Goal: Check status: Check status

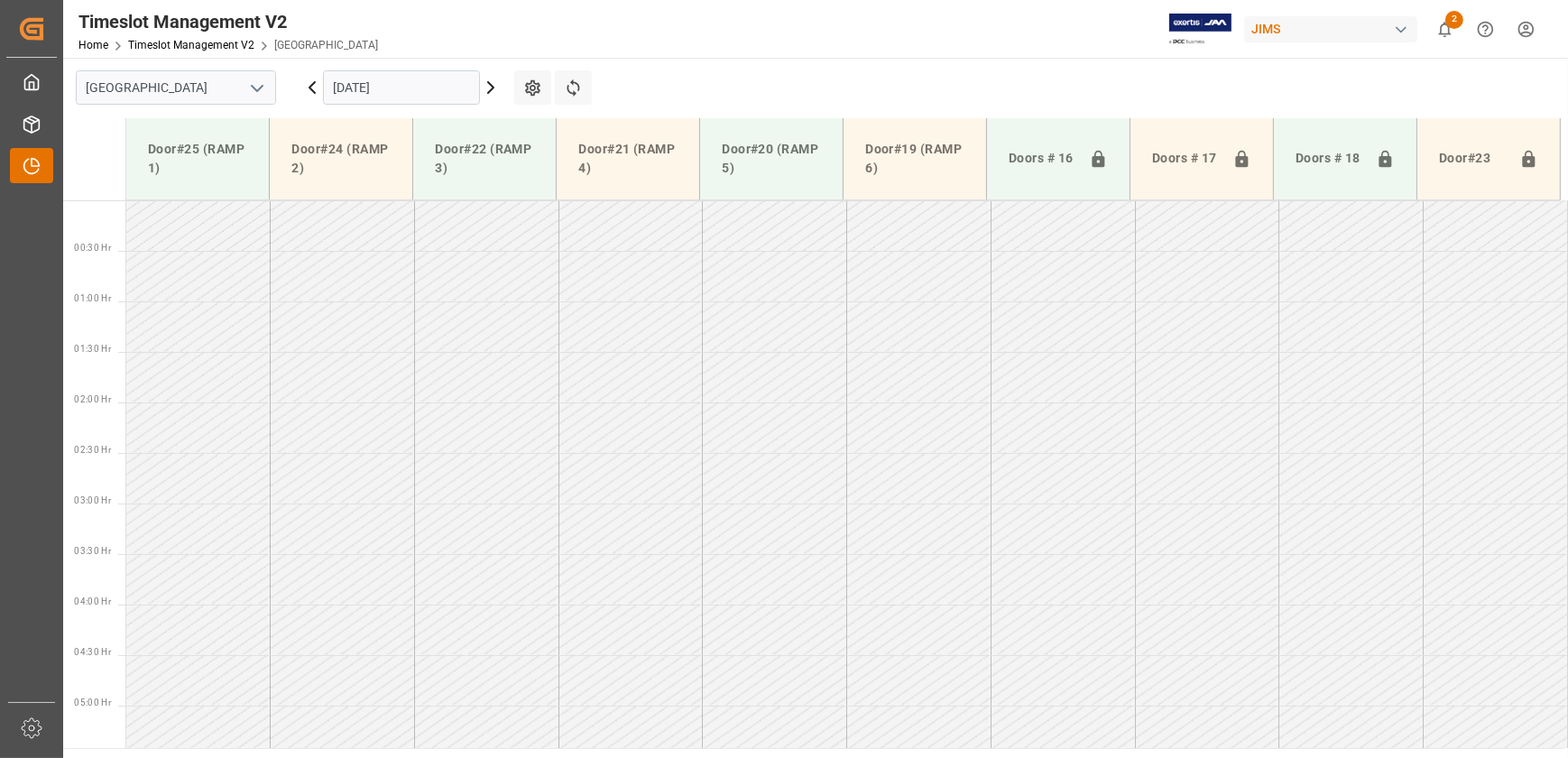
scroll to position [714, 0]
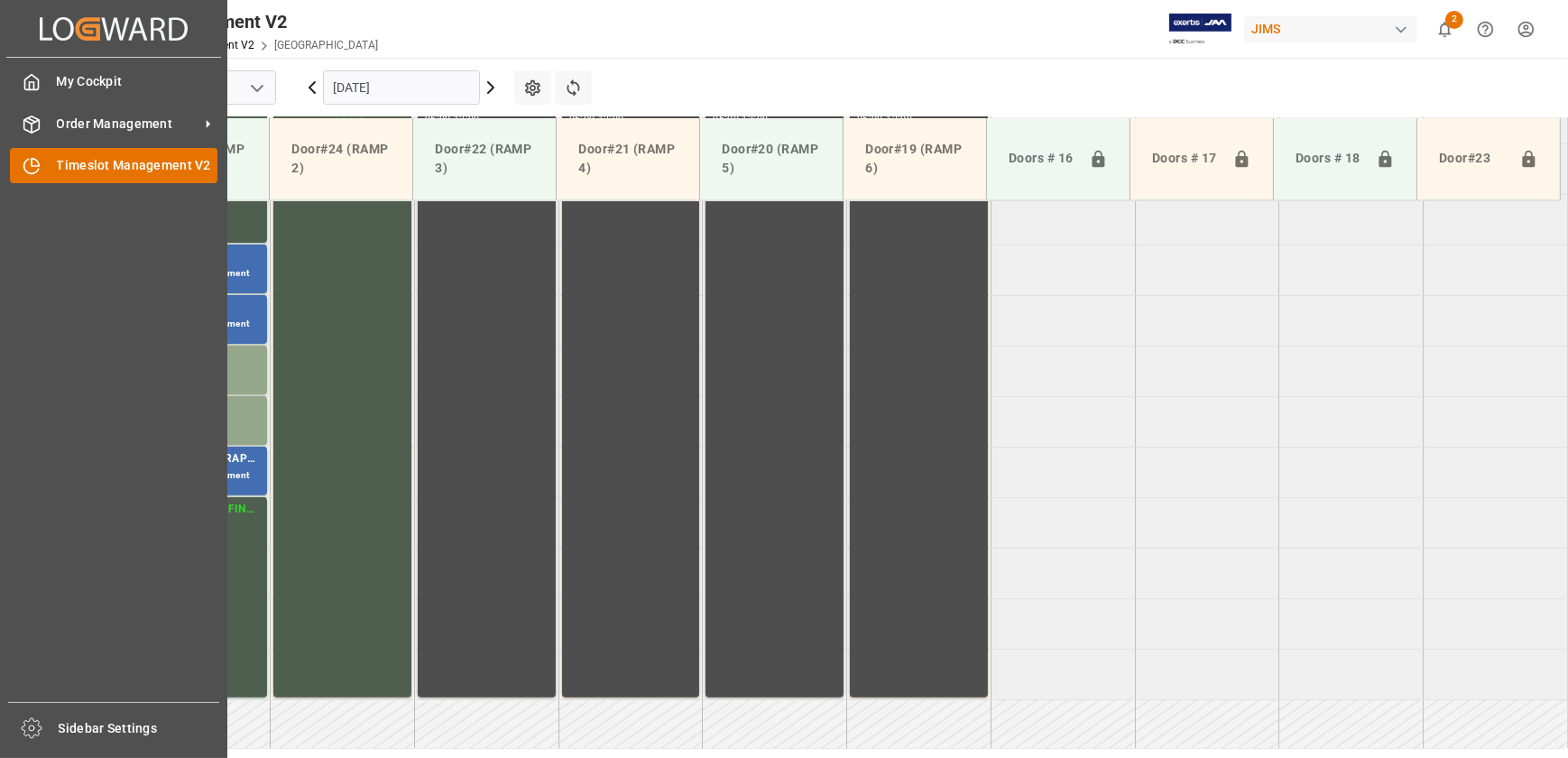
click at [38, 156] on div at bounding box center [25, 166] width 31 height 19
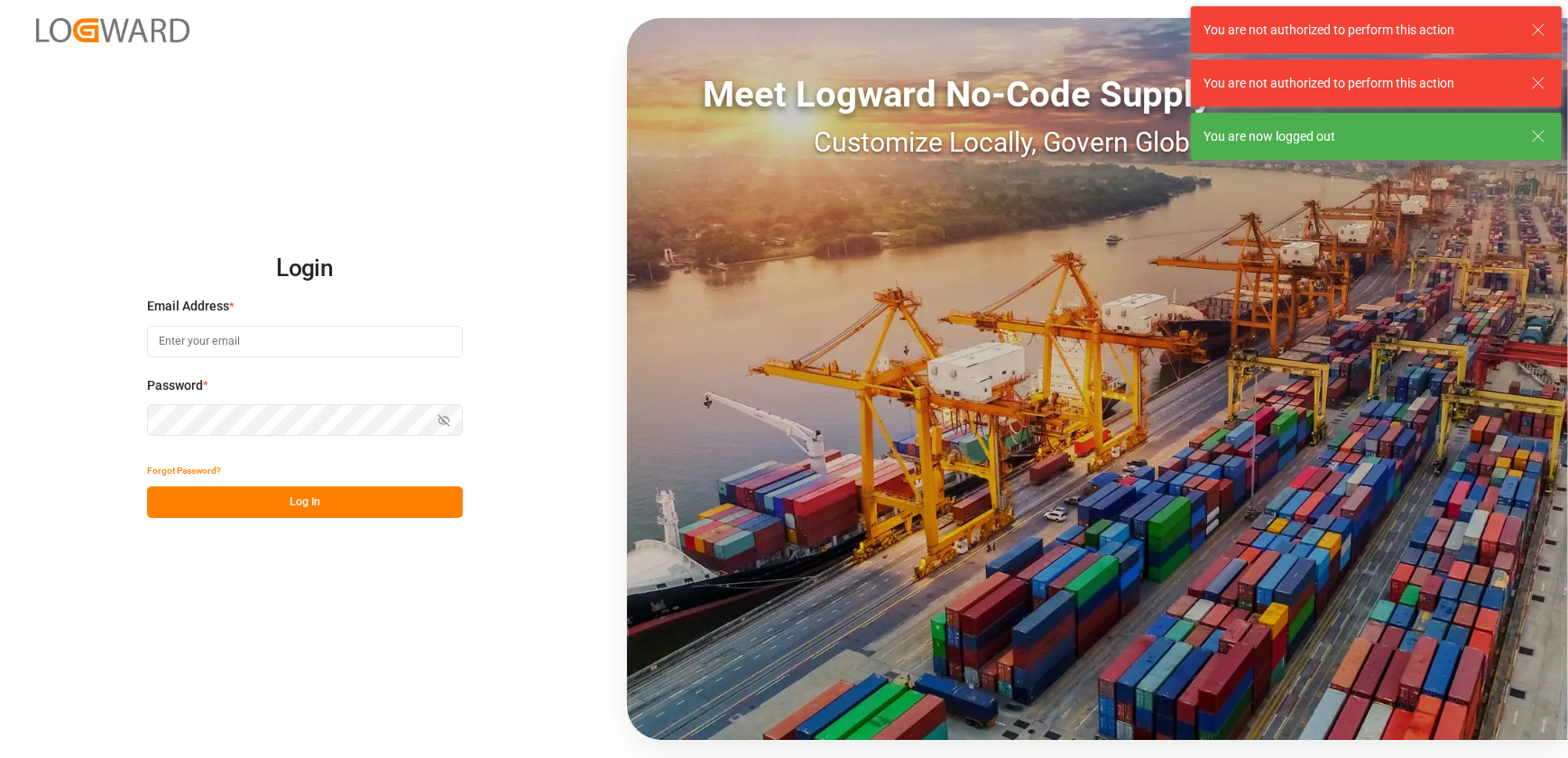
click at [309, 340] on input at bounding box center [305, 341] width 316 height 32
type input "[EMAIL_ADDRESS][DOMAIN_NAME]"
click at [271, 508] on button "Log In" at bounding box center [305, 502] width 316 height 32
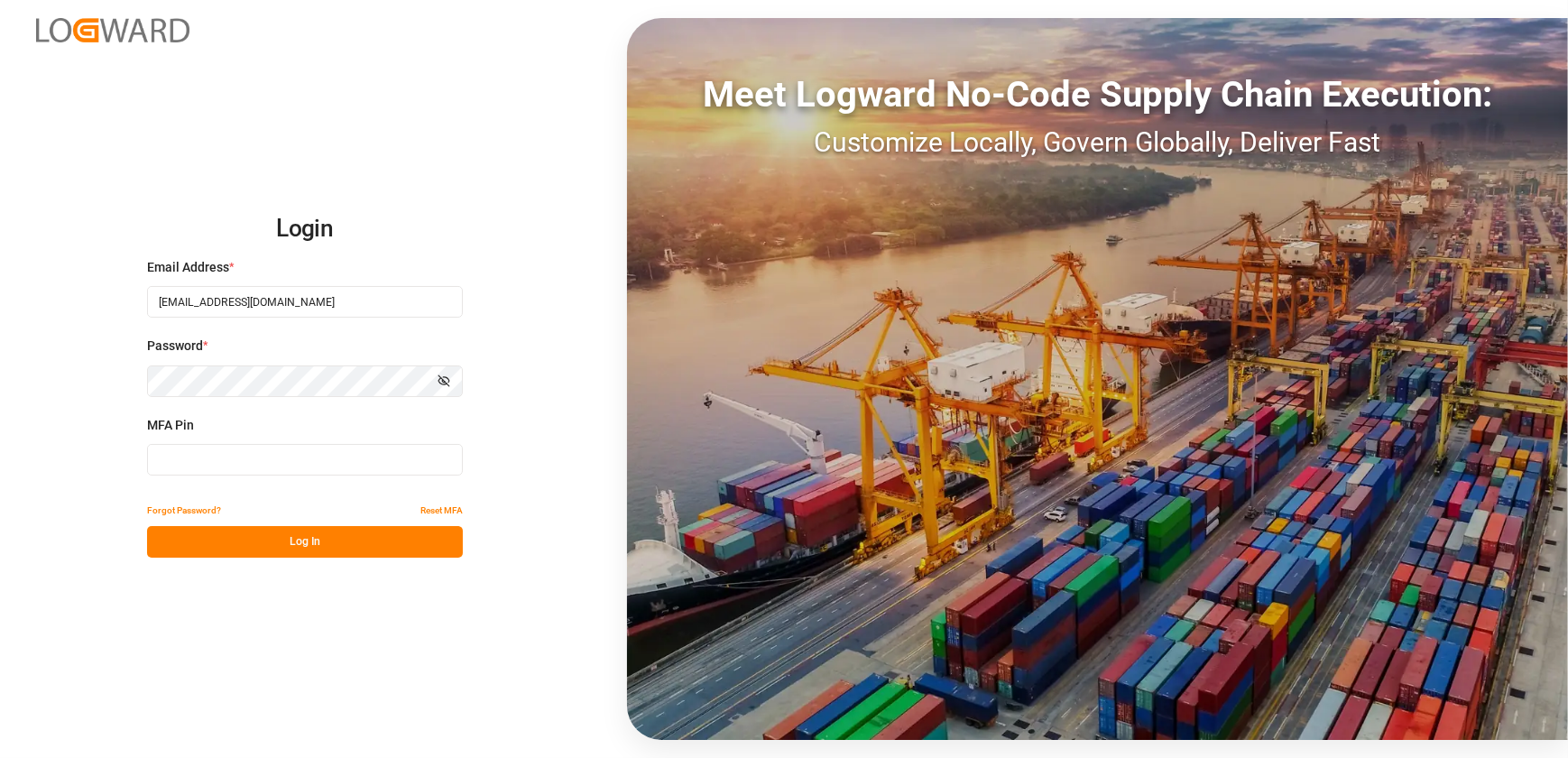
click at [298, 539] on button "Log In" at bounding box center [305, 542] width 316 height 32
click at [283, 466] on input at bounding box center [305, 460] width 316 height 32
type input "274151"
click at [307, 564] on div "Login Email Address * [EMAIL_ADDRESS][DOMAIN_NAME] Password * Show password MFA…" at bounding box center [784, 379] width 1568 height 758
click at [308, 548] on button "Log In" at bounding box center [305, 542] width 316 height 32
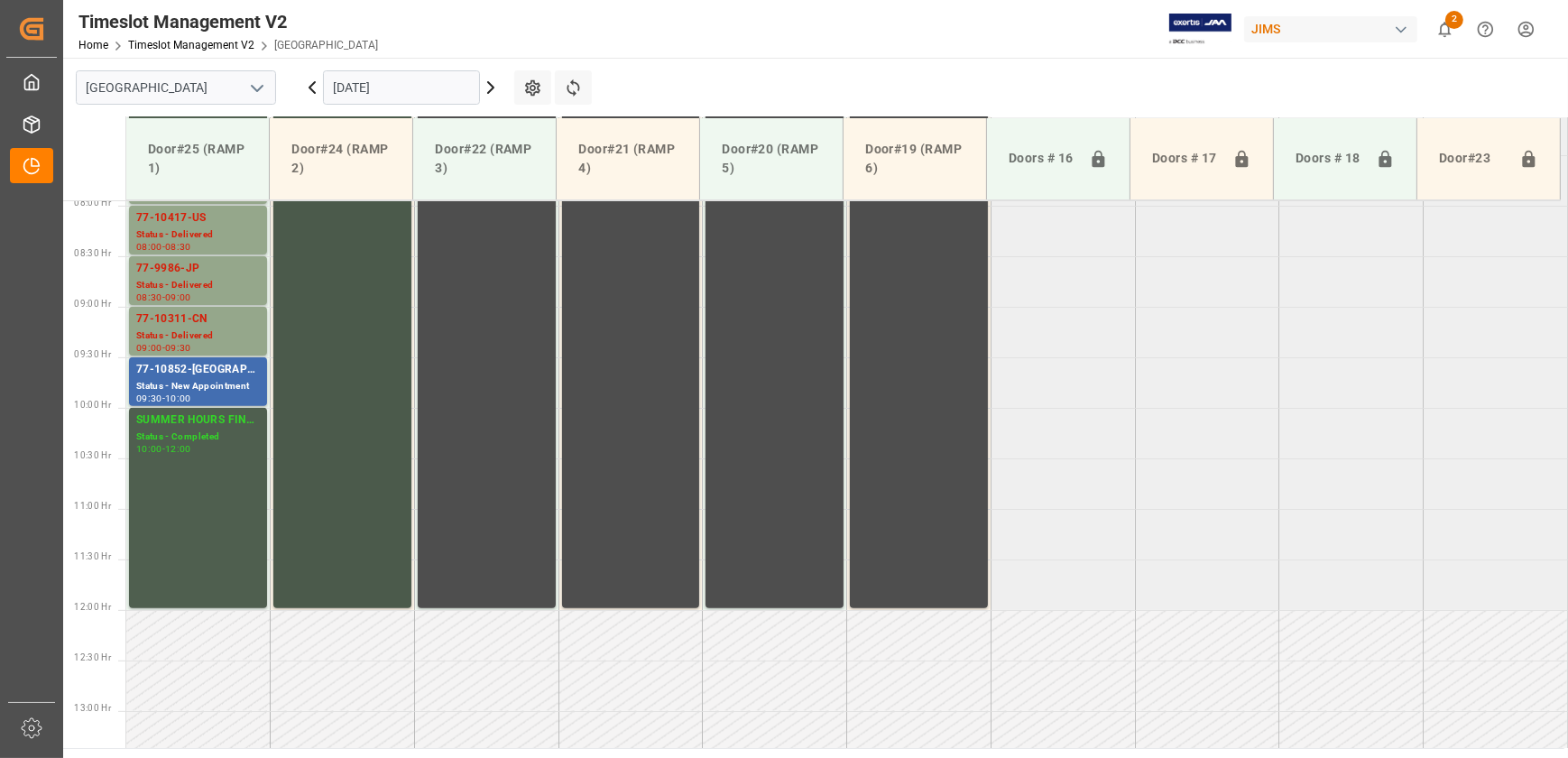
scroll to position [588, 0]
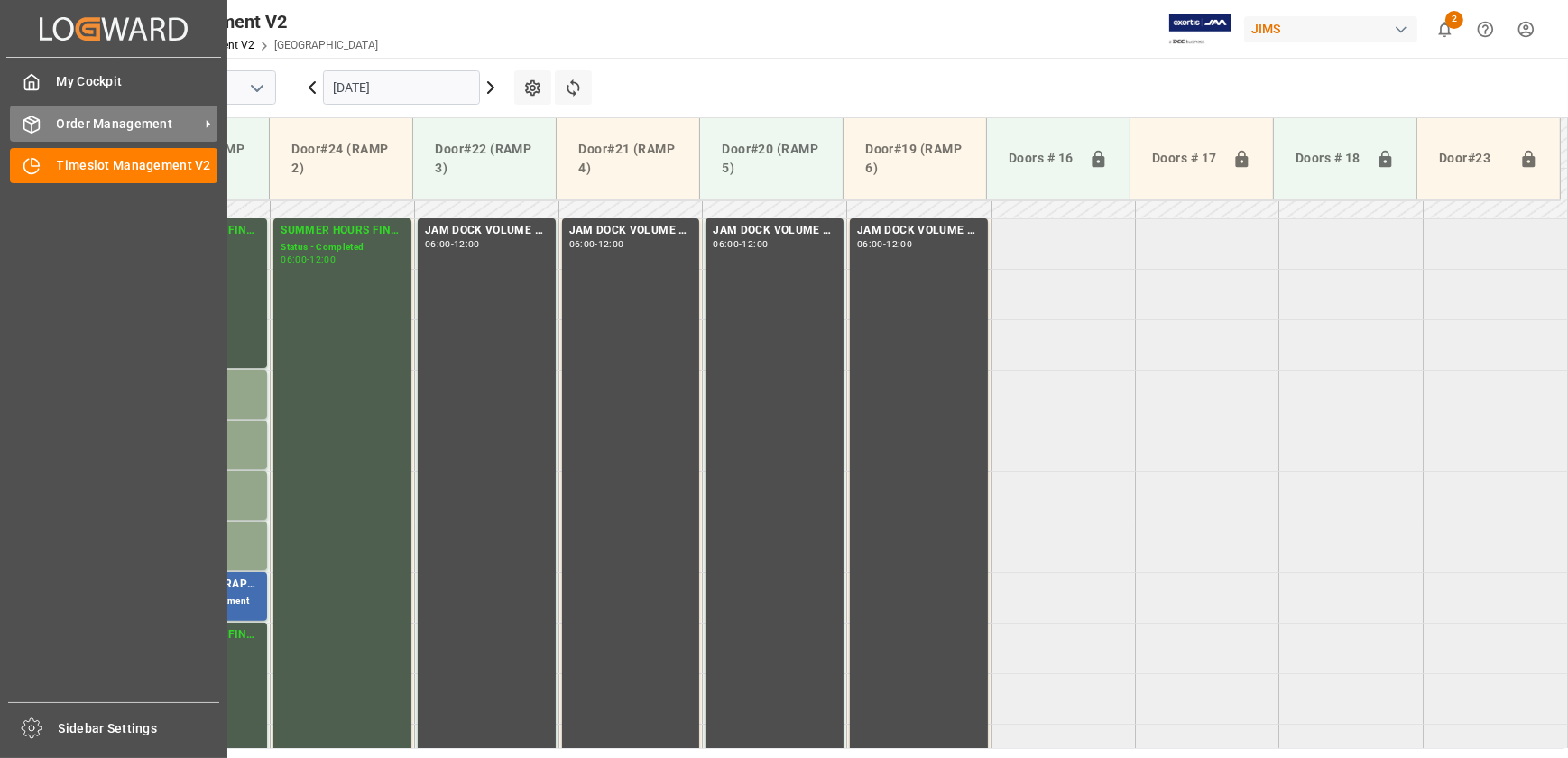
click at [49, 126] on div "Order Management Order Management" at bounding box center [114, 122] width 208 height 35
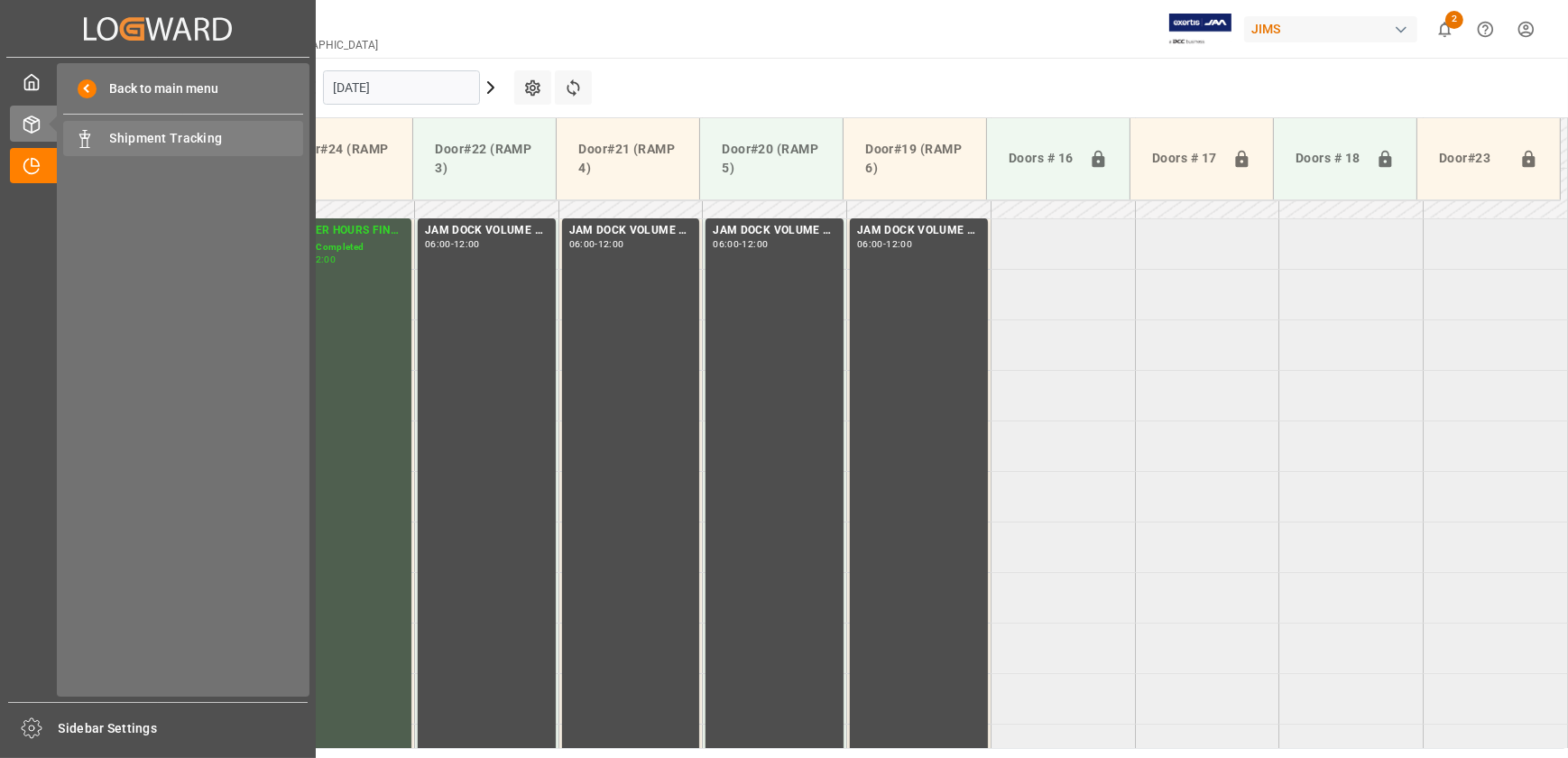
click at [189, 143] on span "Shipment Tracking" at bounding box center [207, 138] width 194 height 19
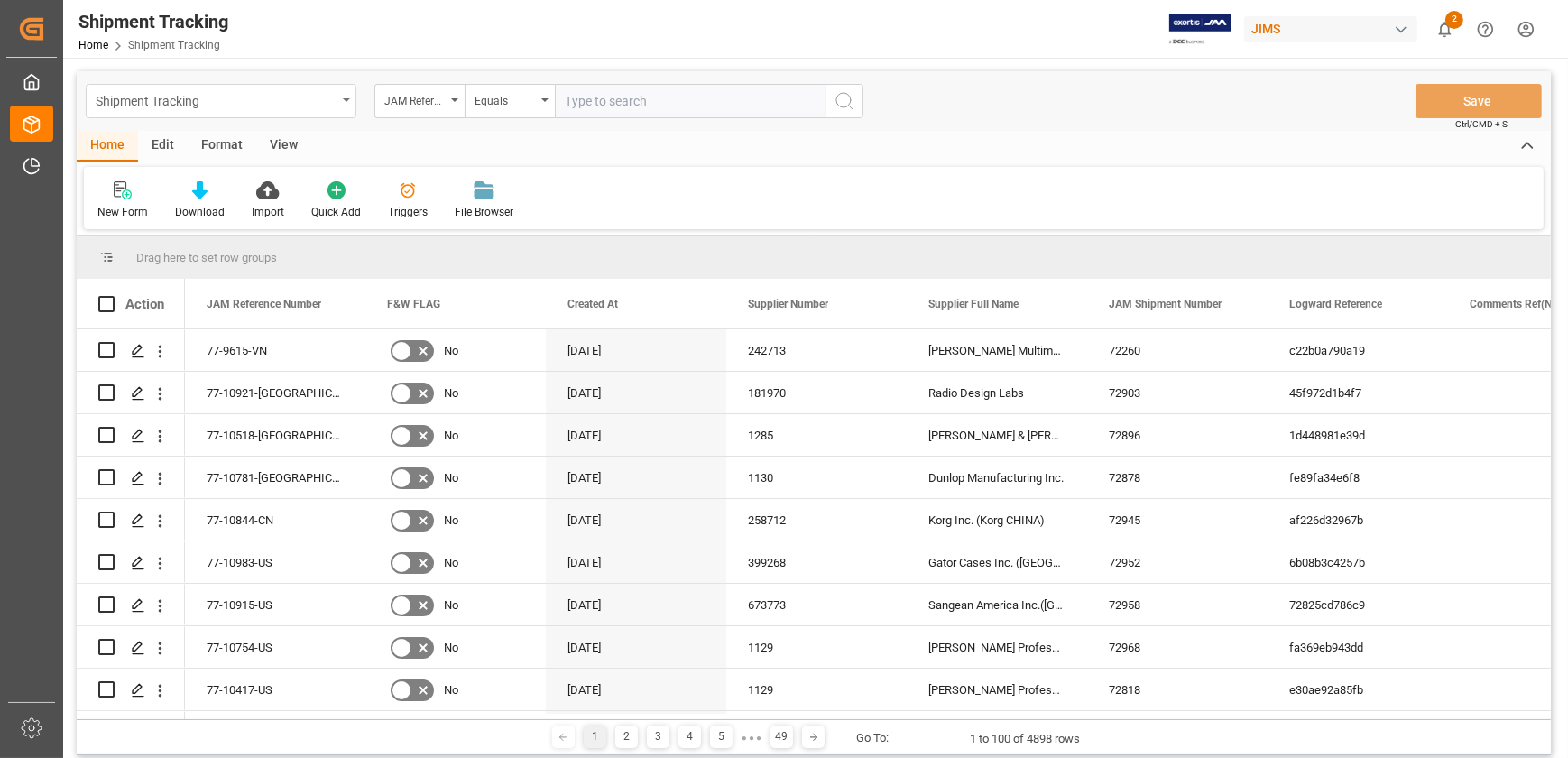
click at [268, 103] on div "Shipment Tracking" at bounding box center [216, 100] width 241 height 23
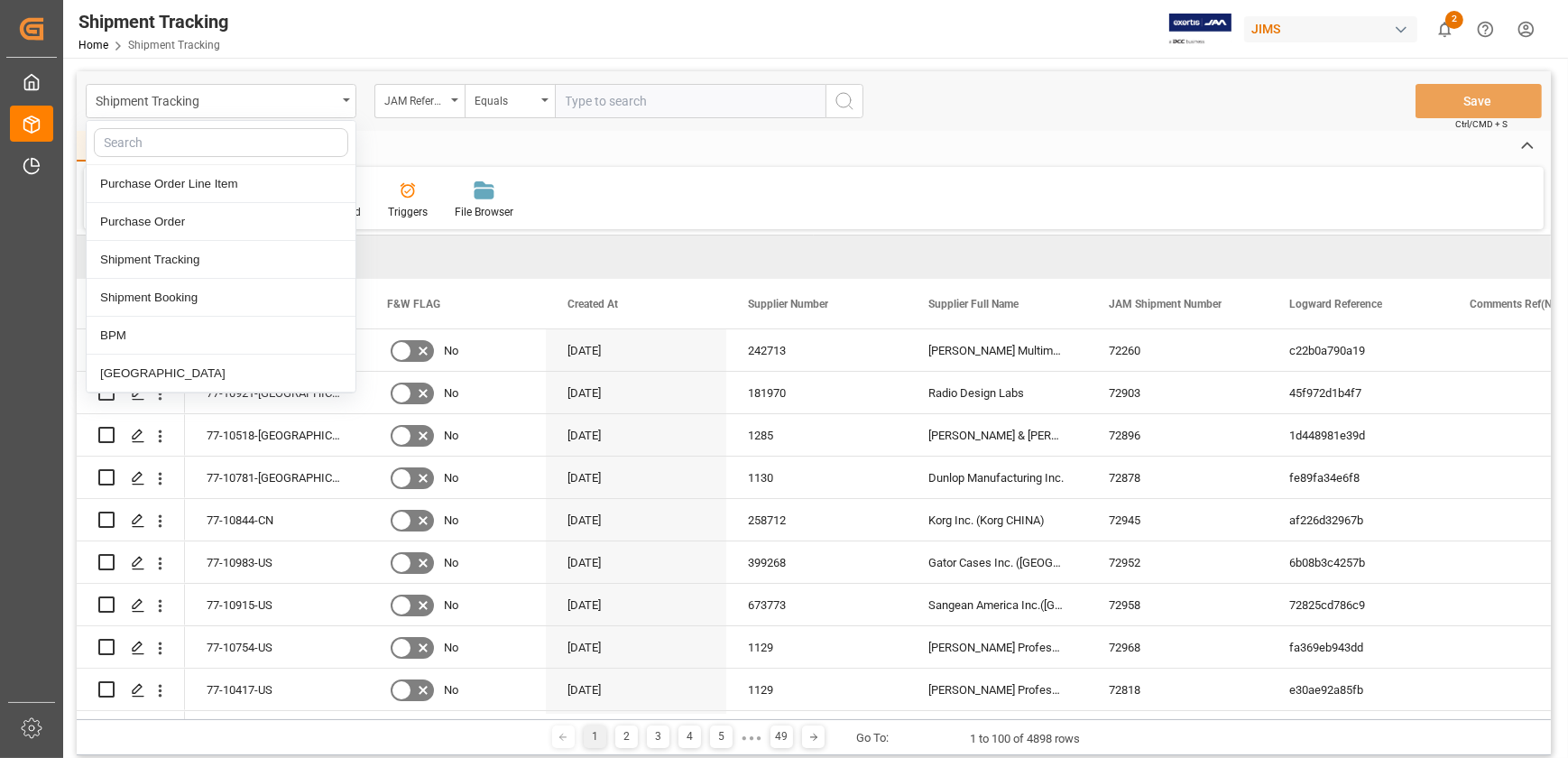
click at [621, 93] on input "text" at bounding box center [690, 101] width 271 height 34
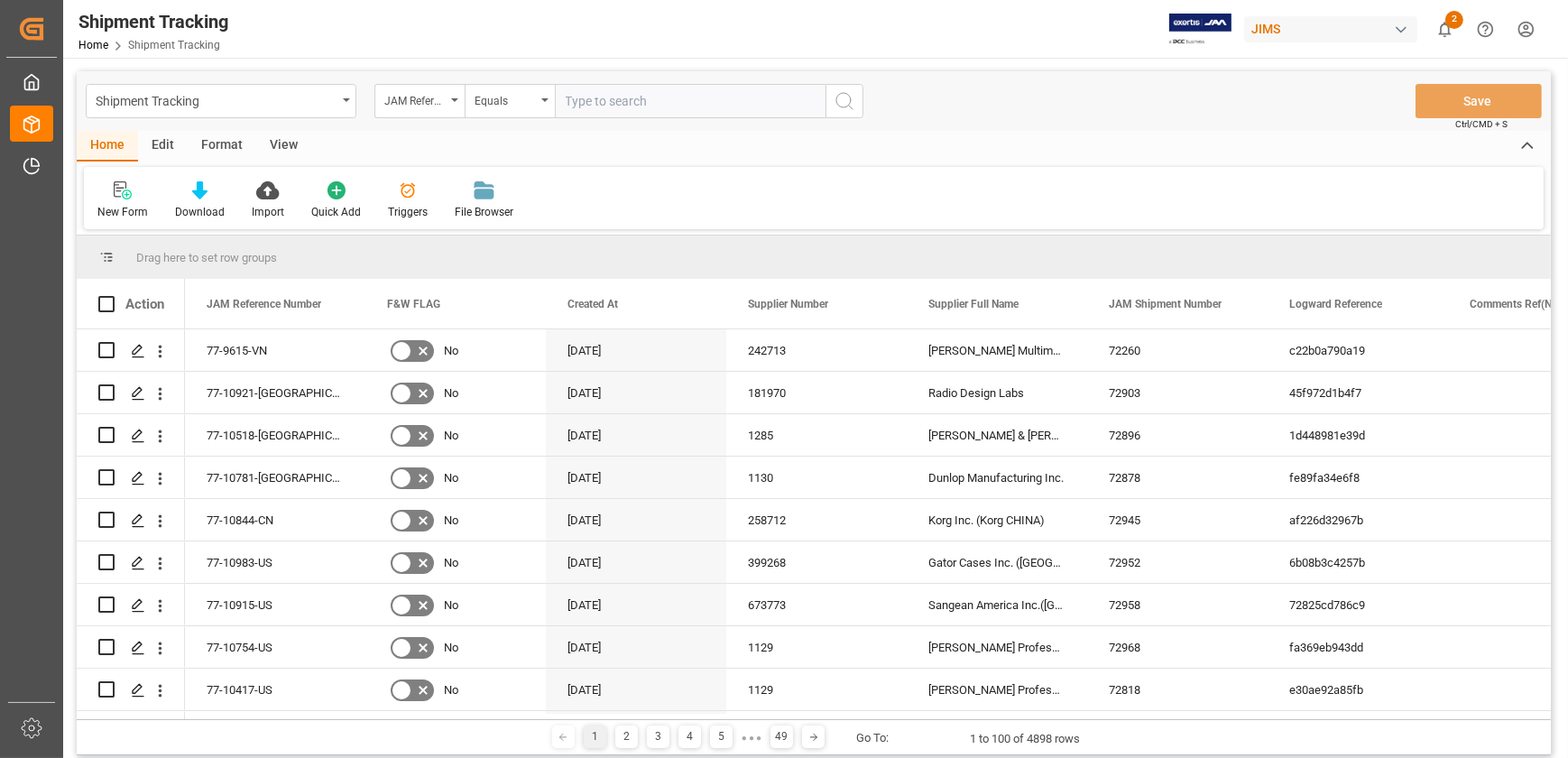
paste input "77-10440-US"
type input "77-10440-US"
click at [841, 103] on icon "search button" at bounding box center [844, 101] width 22 height 22
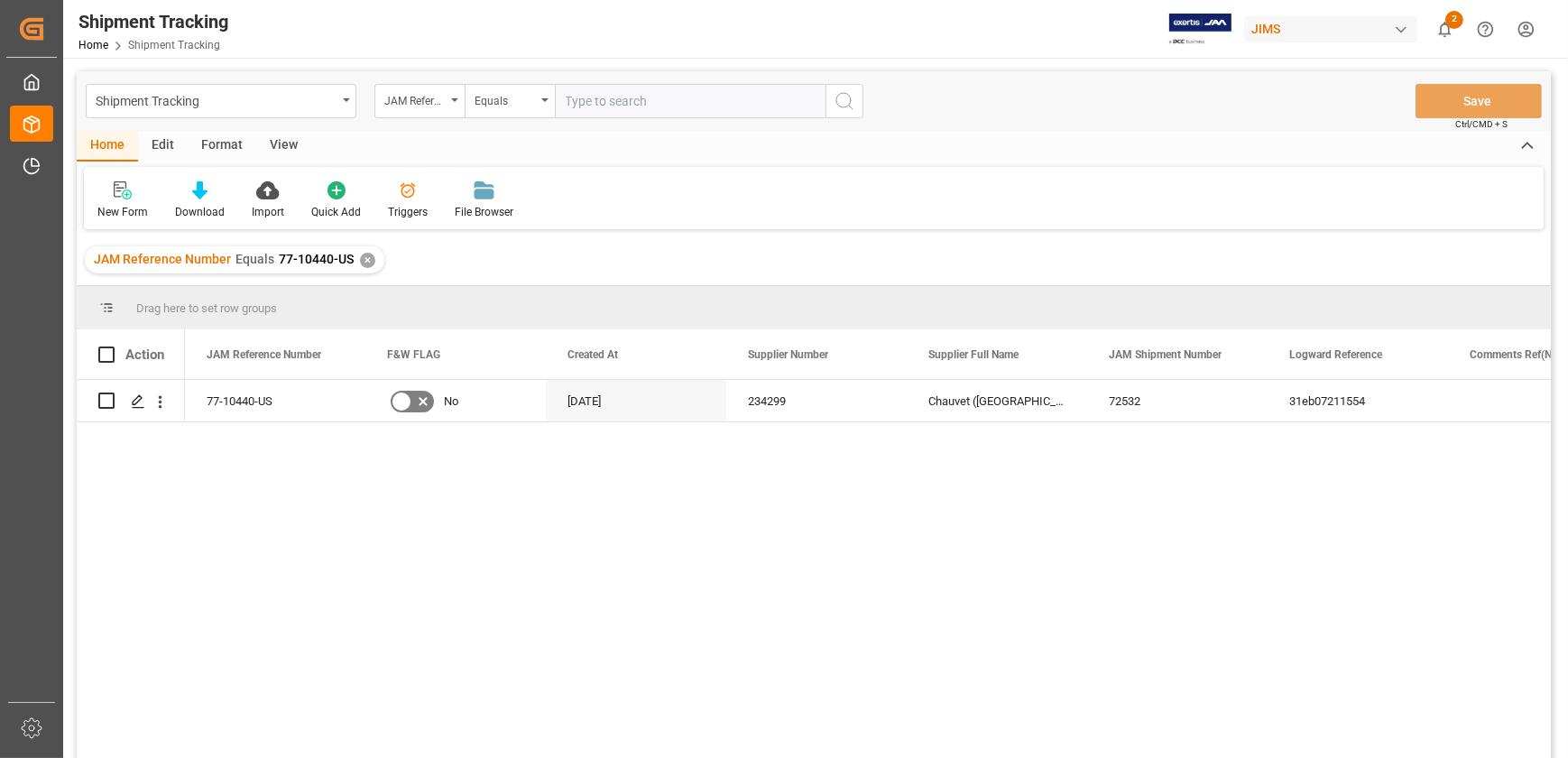
click at [813, 558] on div "77-10440-US No [DATE] 234299 Chauvet ([GEOGRAPHIC_DATA]) Vendor 72532 31eb07211…" at bounding box center [868, 575] width 1366 height 389
click at [986, 558] on div "77-10440-US No [DATE] 234299 Chauvet ([GEOGRAPHIC_DATA]) Vendor 72532 31eb07211…" at bounding box center [868, 575] width 1366 height 389
